Goal: Task Accomplishment & Management: Manage account settings

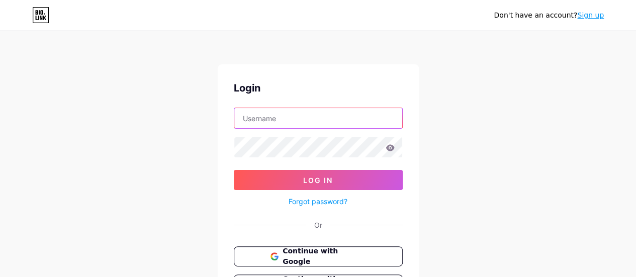
click at [285, 113] on input "text" at bounding box center [318, 118] width 168 height 20
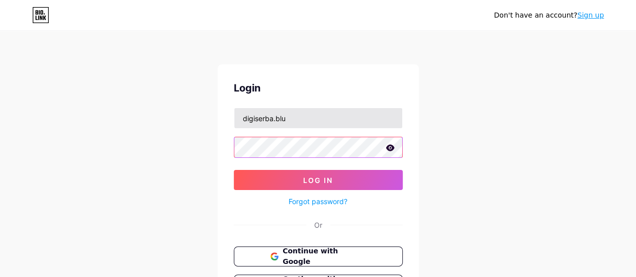
click at [234, 170] on button "Log In" at bounding box center [318, 180] width 169 height 20
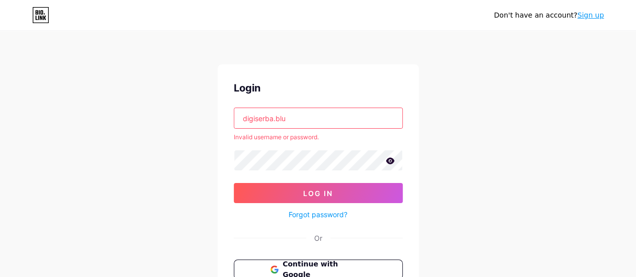
drag, startPoint x: 291, startPoint y: 115, endPoint x: 183, endPoint y: 122, distance: 107.9
click at [183, 122] on div "Don't have an account? Sign up Login digiserba.blu Invalid username or password…" at bounding box center [318, 192] width 636 height 384
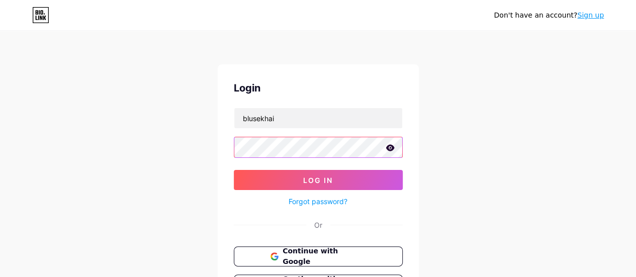
click at [234, 170] on button "Log In" at bounding box center [318, 180] width 169 height 20
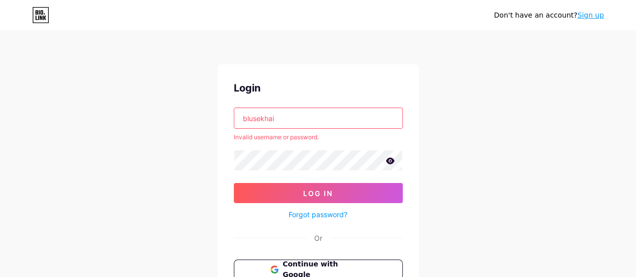
drag, startPoint x: 307, startPoint y: 114, endPoint x: 0, endPoint y: 167, distance: 311.4
click at [0, 167] on div "Don't have an account? Sign up Login blusekhai Invalid username or password. Lo…" at bounding box center [318, 192] width 636 height 384
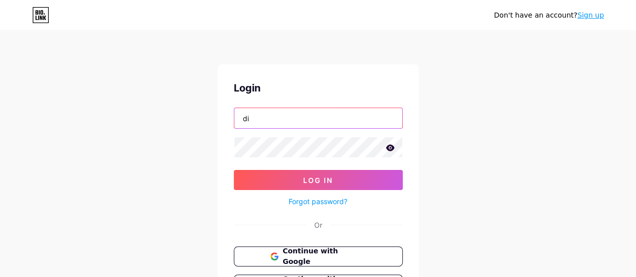
type input "[EMAIL_ADDRESS][DOMAIN_NAME]"
click at [234, 170] on button "Log In" at bounding box center [318, 180] width 169 height 20
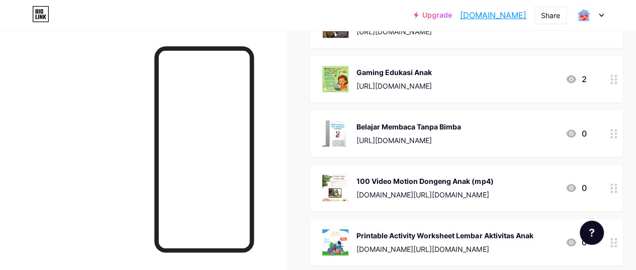
scroll to position [151, 0]
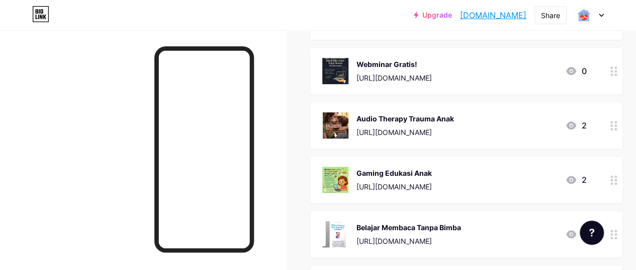
click at [609, 12] on div "Upgrade rumahpenuhpeluk... [DOMAIN_NAME] Share Switch accounts Rumah Penuh Pelu…" at bounding box center [318, 15] width 636 height 18
click at [603, 16] on icon at bounding box center [601, 16] width 5 height 4
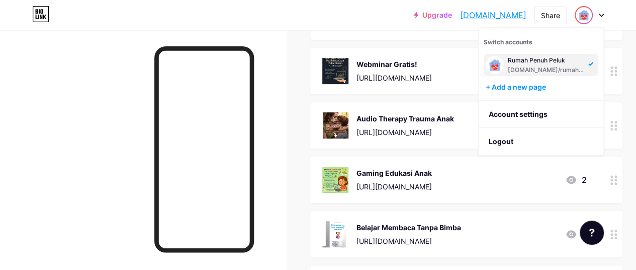
click at [444, 35] on div "Selamat Datang ! [PERSON_NAME], [PERSON_NAME] :)" at bounding box center [466, 24] width 312 height 32
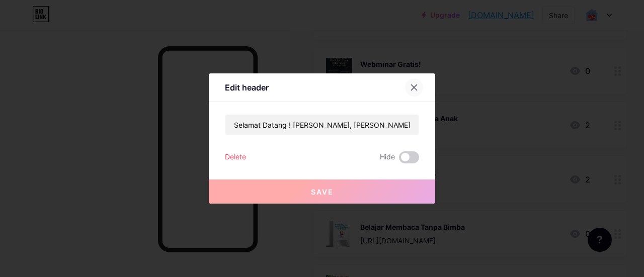
click at [410, 86] on icon at bounding box center [414, 88] width 8 height 8
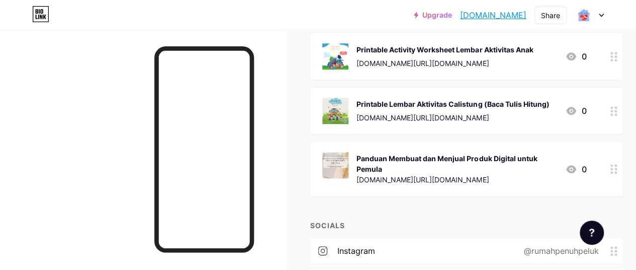
scroll to position [453, 0]
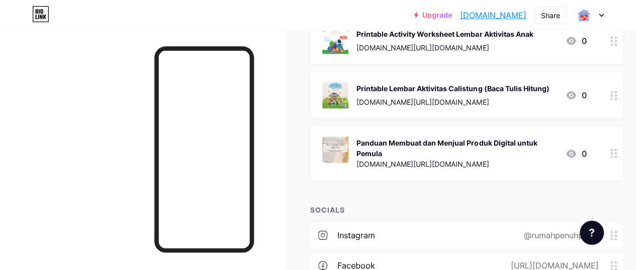
click at [500, 19] on link "[DOMAIN_NAME]" at bounding box center [493, 15] width 66 height 12
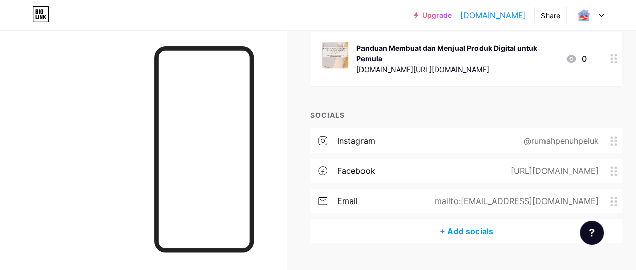
scroll to position [553, 0]
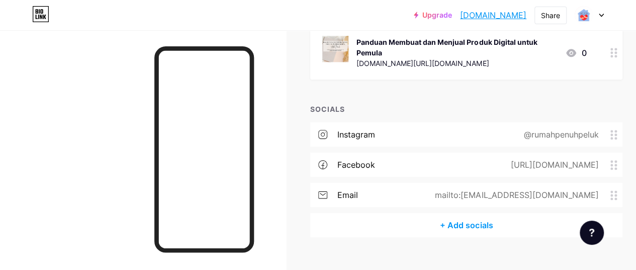
click at [602, 19] on div at bounding box center [589, 15] width 29 height 18
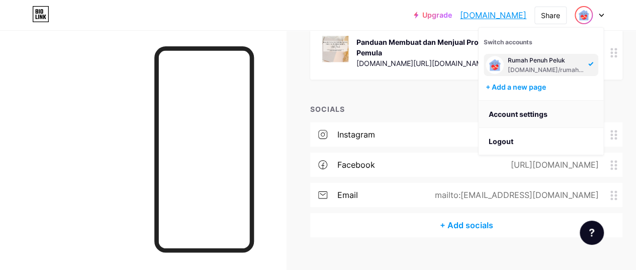
click at [518, 114] on link "Account settings" at bounding box center [541, 114] width 125 height 27
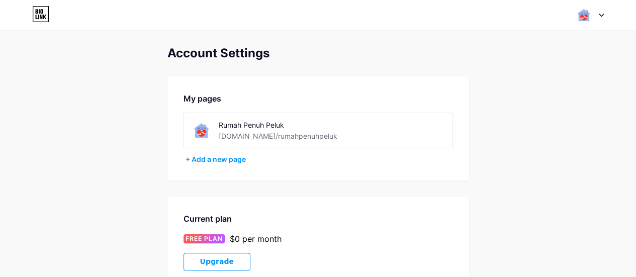
click at [310, 138] on div "Rumah Penuh Peluk [DOMAIN_NAME]/rumahpenuhpeluk" at bounding box center [290, 130] width 142 height 23
click at [267, 137] on div "[DOMAIN_NAME]/rumahpenuhpeluk" at bounding box center [278, 136] width 119 height 11
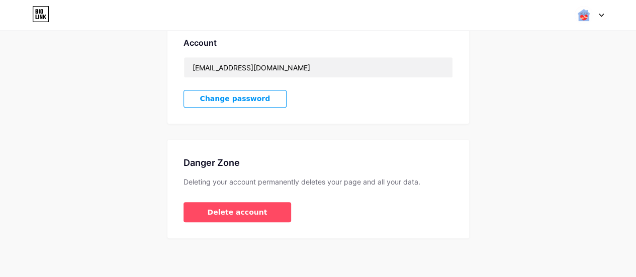
scroll to position [31, 0]
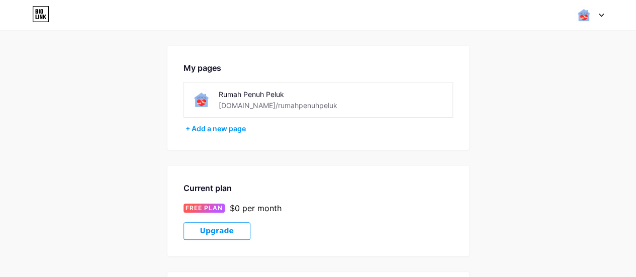
click at [243, 98] on div "Rumah Penuh Peluk" at bounding box center [290, 94] width 142 height 11
click at [226, 108] on div "[DOMAIN_NAME]/rumahpenuhpeluk" at bounding box center [278, 105] width 119 height 11
click at [259, 109] on div "[DOMAIN_NAME]/rumahpenuhpeluk" at bounding box center [278, 105] width 119 height 11
drag, startPoint x: 288, startPoint y: 94, endPoint x: 255, endPoint y: 94, distance: 33.2
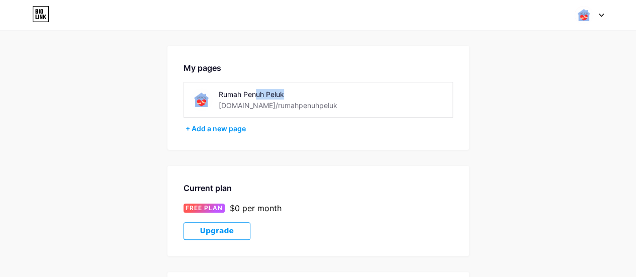
click at [255, 94] on div "Rumah Penuh Peluk" at bounding box center [290, 94] width 142 height 11
click at [292, 93] on div "Rumah Penuh Peluk" at bounding box center [290, 94] width 142 height 11
drag, startPoint x: 294, startPoint y: 98, endPoint x: 229, endPoint y: 94, distance: 65.6
click at [229, 94] on div "Rumah Penuh Peluk" at bounding box center [290, 94] width 142 height 11
drag, startPoint x: 321, startPoint y: 135, endPoint x: 314, endPoint y: 134, distance: 7.6
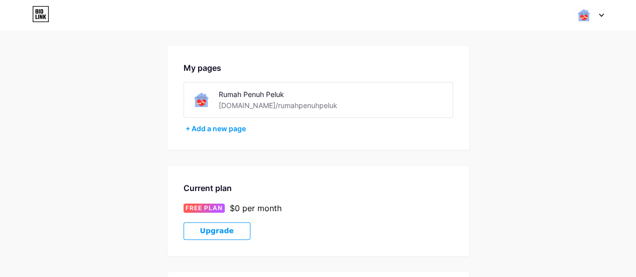
click at [318, 135] on div "My pages Rumah Penuh Peluk [DOMAIN_NAME]/rumahpenuhpeluk + Add a new page" at bounding box center [319, 98] width 302 height 104
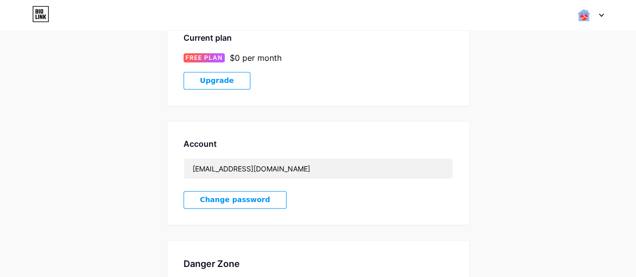
scroll to position [182, 0]
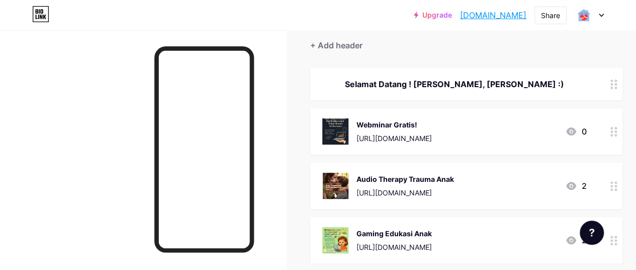
scroll to position [17, 0]
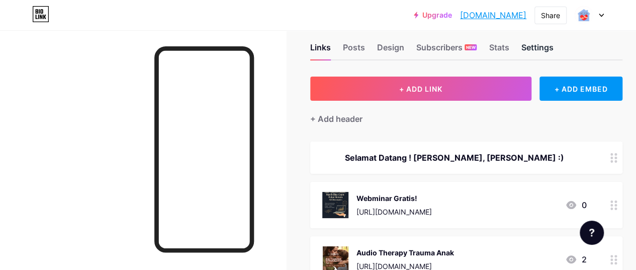
click at [536, 46] on div "Settings" at bounding box center [537, 50] width 32 height 18
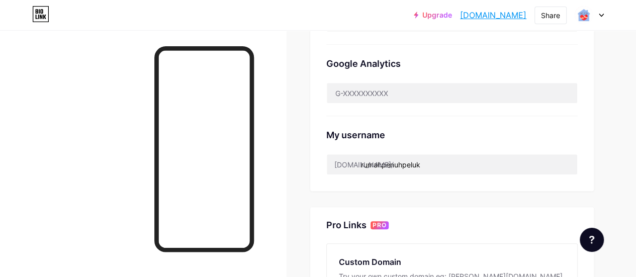
scroll to position [352, 0]
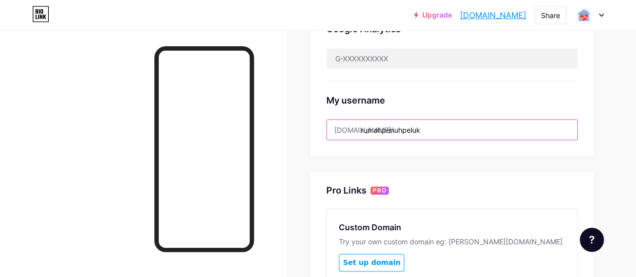
click at [425, 128] on input "rumahpenuhpeluk" at bounding box center [452, 130] width 251 height 20
drag, startPoint x: 422, startPoint y: 130, endPoint x: 361, endPoint y: 134, distance: 61.0
click at [361, 134] on input "rumahpenuhpeluk" at bounding box center [452, 130] width 251 height 20
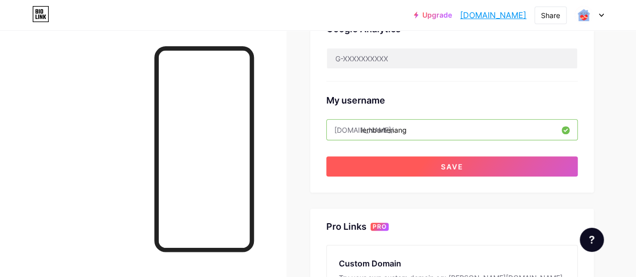
type input "lembartenang"
click at [448, 170] on button "Save" at bounding box center [452, 166] width 252 height 20
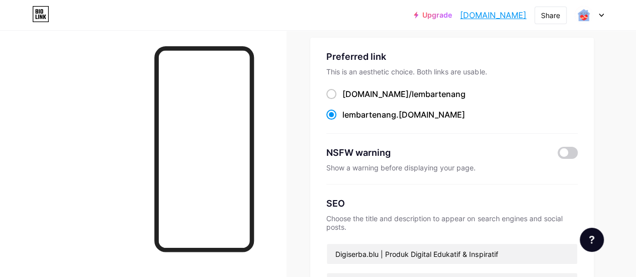
scroll to position [0, 0]
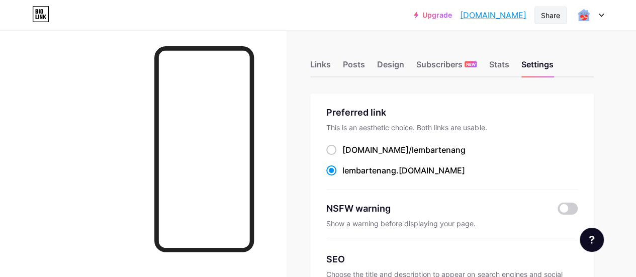
click at [542, 13] on div "Share" at bounding box center [550, 15] width 19 height 11
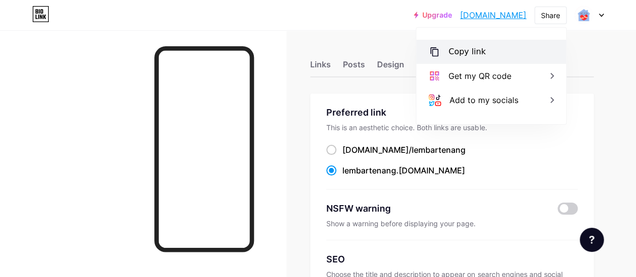
click at [448, 53] on div "Copy link" at bounding box center [492, 52] width 150 height 24
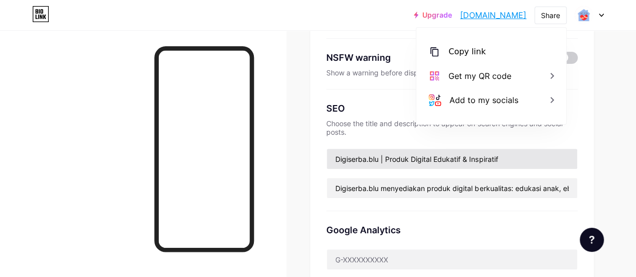
scroll to position [302, 0]
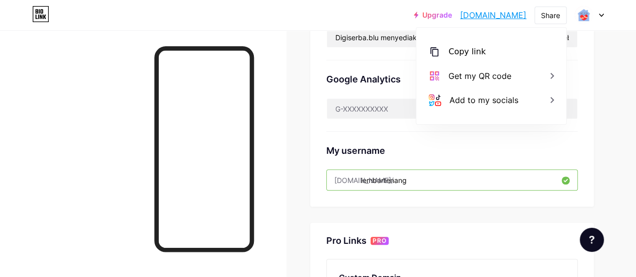
click at [72, 127] on div at bounding box center [143, 168] width 286 height 277
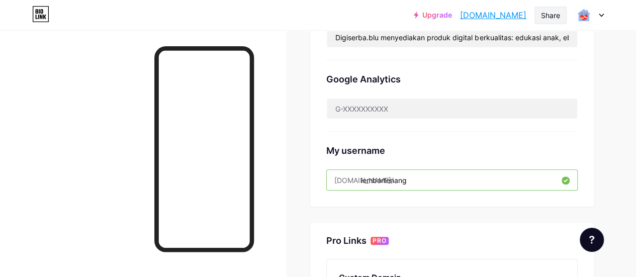
click at [557, 13] on div "Share" at bounding box center [550, 15] width 19 height 11
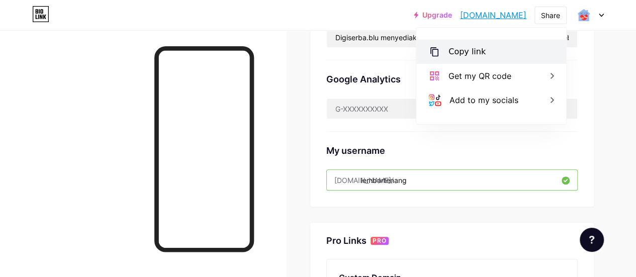
click at [466, 53] on div "Copy link" at bounding box center [467, 52] width 37 height 12
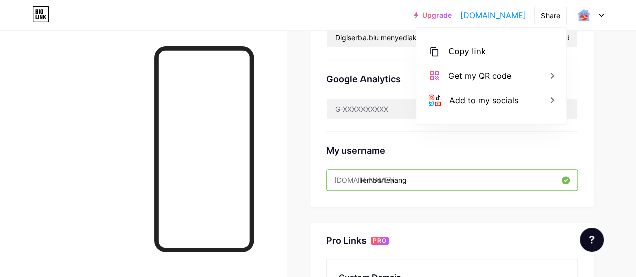
click at [313, 60] on div "Links Posts Design Subscribers NEW Stats Settings Preferred link This is an aes…" at bounding box center [318, 111] width 636 height 766
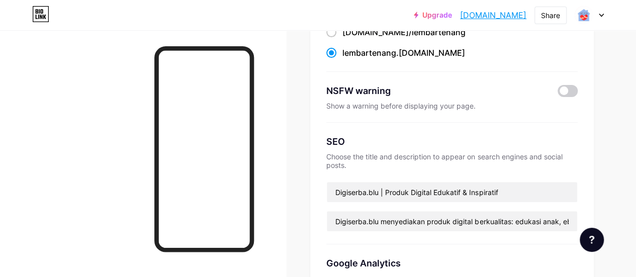
scroll to position [0, 0]
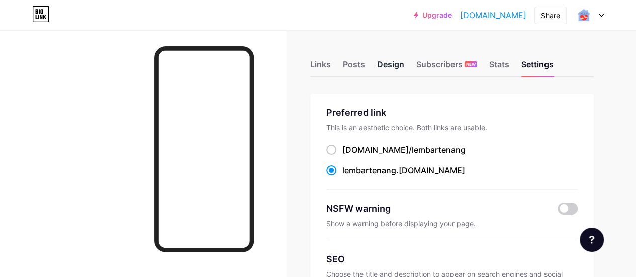
click at [399, 65] on div "Design" at bounding box center [390, 67] width 27 height 18
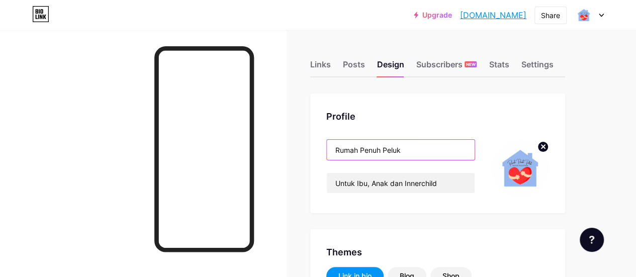
click at [420, 148] on input "Rumah Penuh Peluk" at bounding box center [401, 150] width 148 height 20
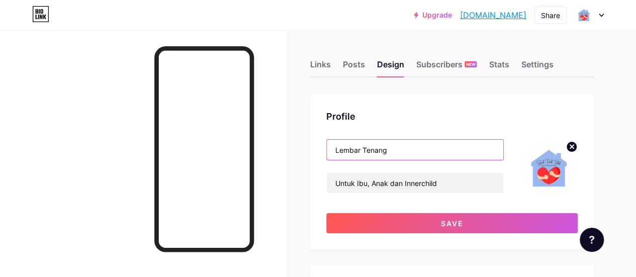
type input "Lembar Tenang"
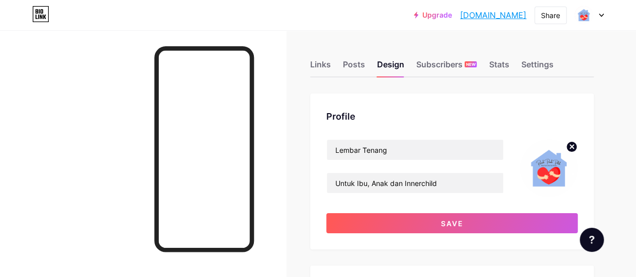
click at [286, 199] on div at bounding box center [143, 168] width 286 height 277
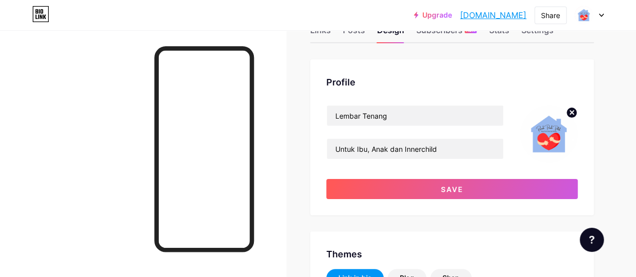
scroll to position [50, 0]
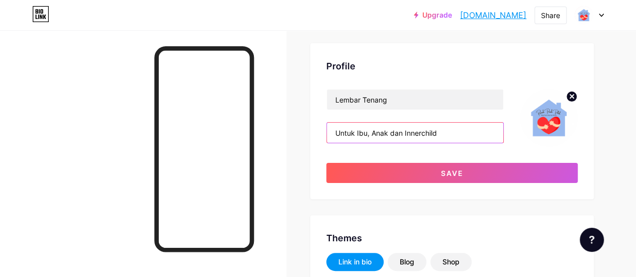
drag, startPoint x: 456, startPoint y: 134, endPoint x: 311, endPoint y: 125, distance: 145.7
type input "P"
type input "S"
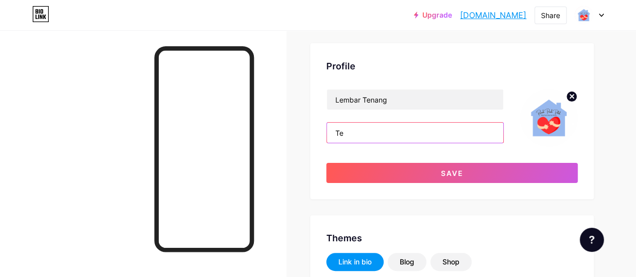
type input "T"
type input "l"
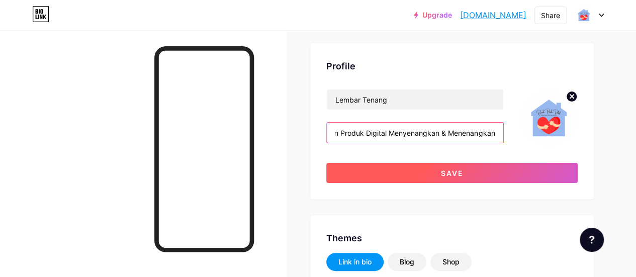
type input "Lembaran Produk Digital Menyenangkan & Menenangkan"
click at [440, 170] on button "Save" at bounding box center [452, 173] width 252 height 20
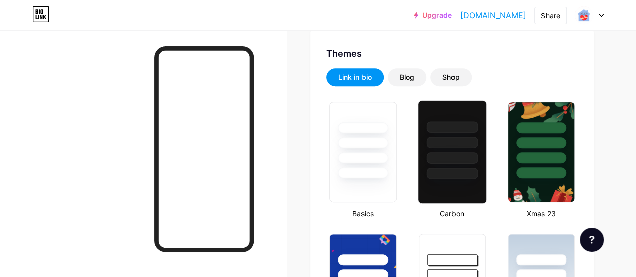
scroll to position [151, 0]
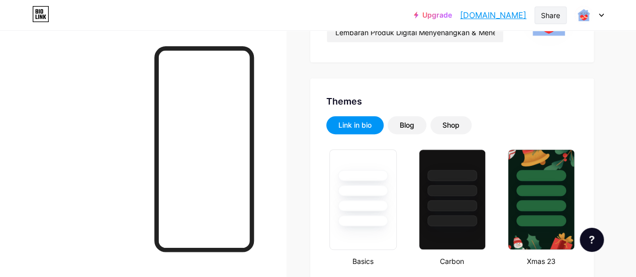
click at [548, 17] on div "Share" at bounding box center [550, 15] width 19 height 11
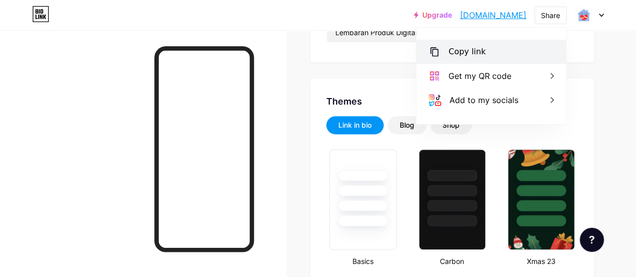
click at [459, 53] on div "Copy link" at bounding box center [467, 52] width 37 height 12
